Goal: Book appointment/travel/reservation

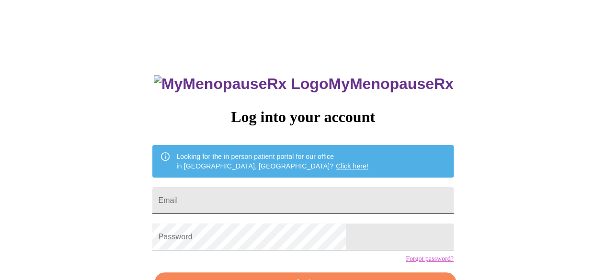
click at [262, 204] on input "Email" at bounding box center [302, 200] width 301 height 27
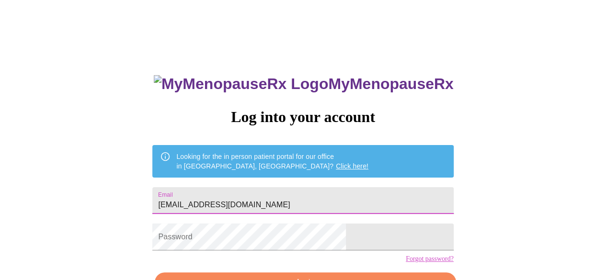
type input "[EMAIL_ADDRESS][DOMAIN_NAME]"
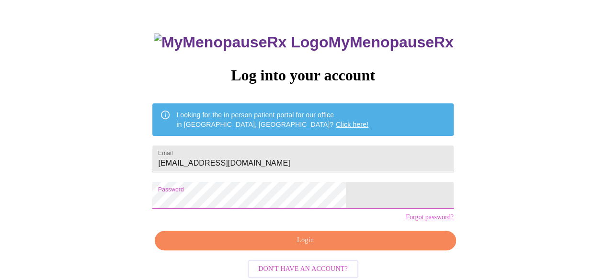
scroll to position [37, 0]
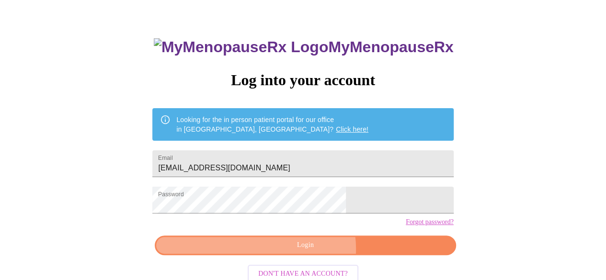
click at [309, 252] on span "Login" at bounding box center [305, 246] width 279 height 12
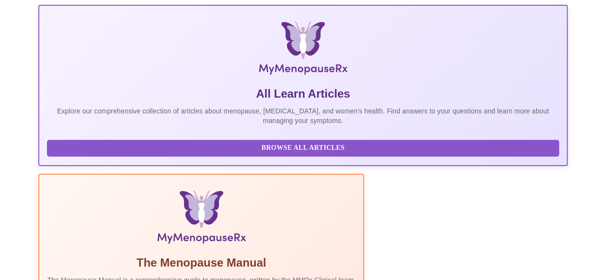
scroll to position [292, 0]
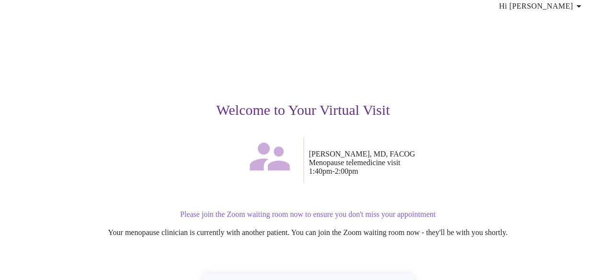
scroll to position [119, 0]
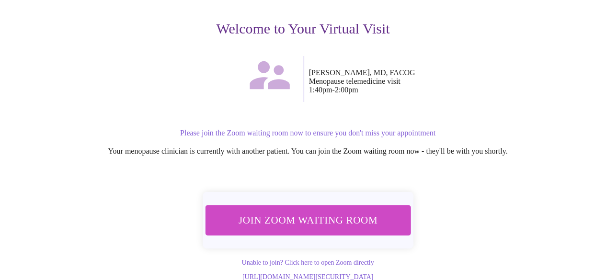
click at [330, 211] on span "Join Zoom Waiting Room" at bounding box center [308, 220] width 180 height 18
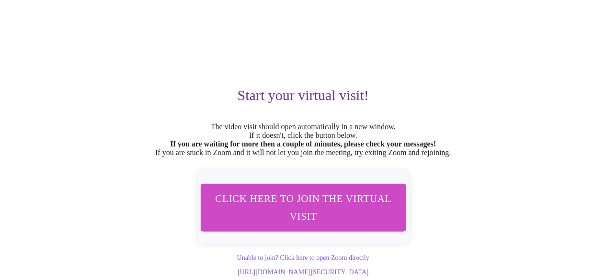
scroll to position [60, 0]
